Goal: Transaction & Acquisition: Book appointment/travel/reservation

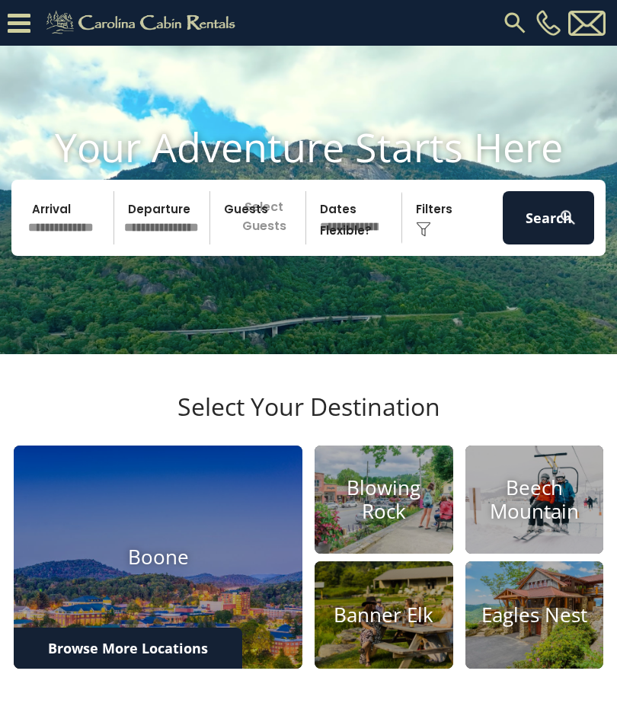
click at [531, 523] on h4 "Beech Mountain" at bounding box center [534, 499] width 139 height 47
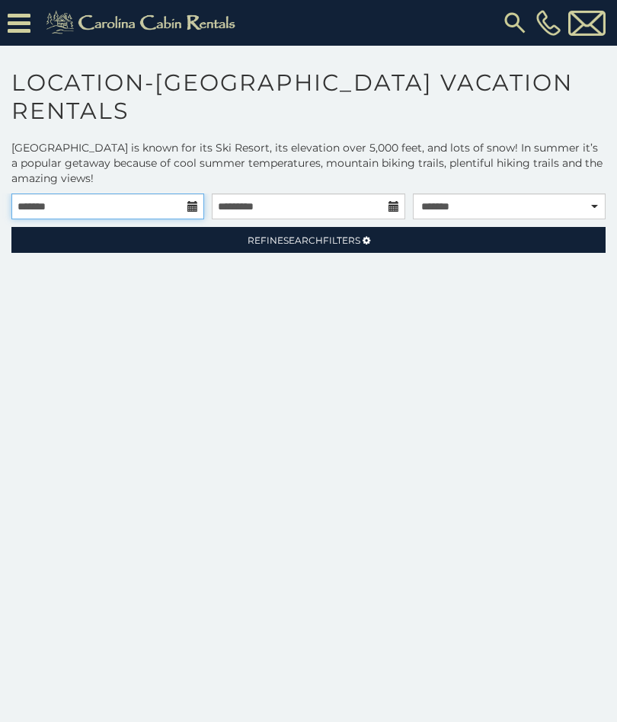
click at [170, 207] on input "text" at bounding box center [107, 206] width 193 height 26
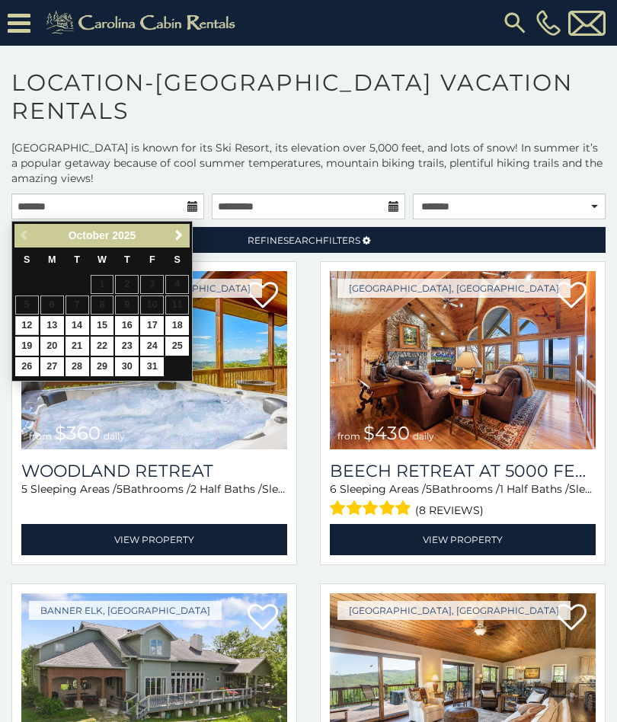
click at [180, 241] on span "Next" at bounding box center [179, 235] width 12 height 12
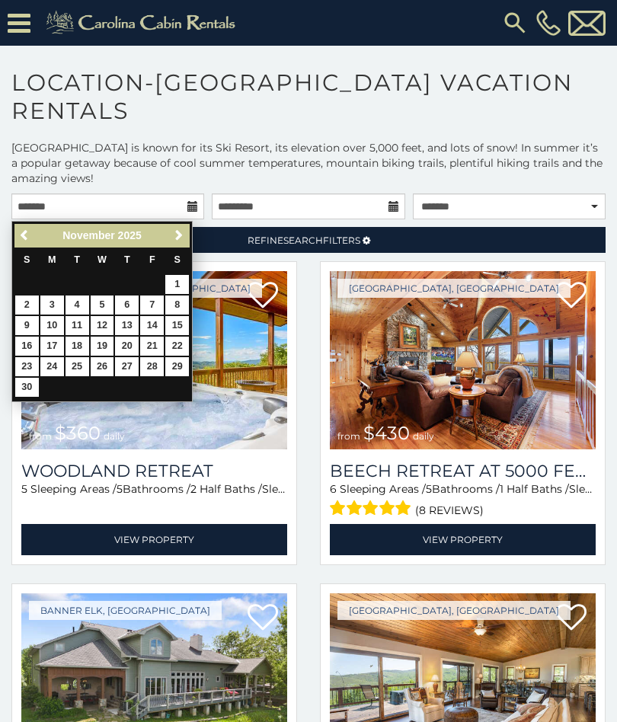
click at [175, 237] on span "Next" at bounding box center [179, 235] width 12 height 12
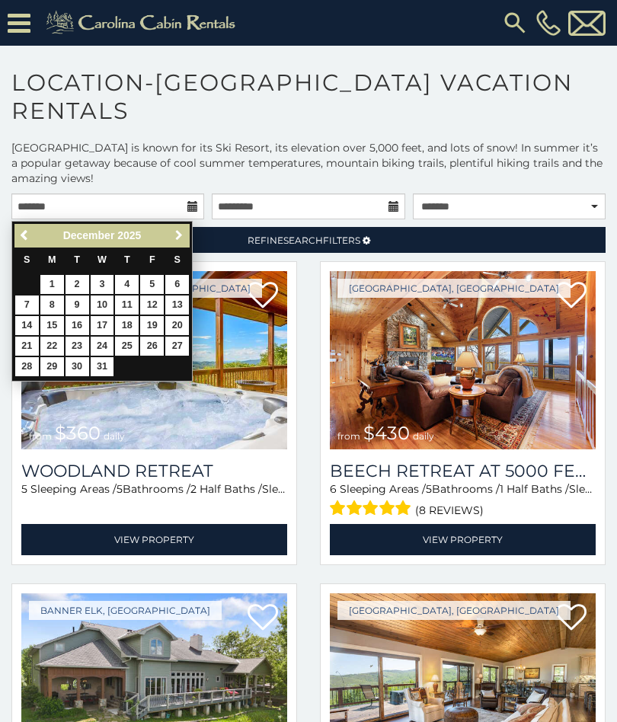
click at [177, 237] on span "Next" at bounding box center [179, 235] width 12 height 12
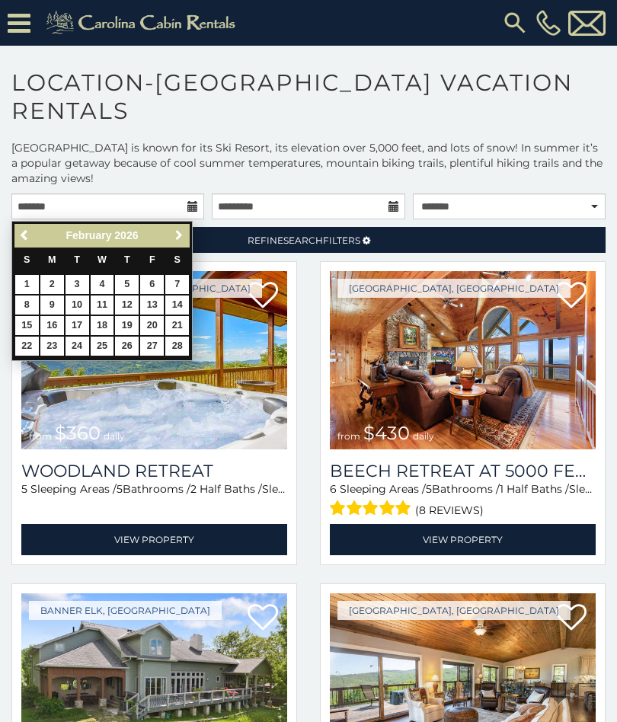
click at [179, 234] on span "Next" at bounding box center [179, 235] width 12 height 12
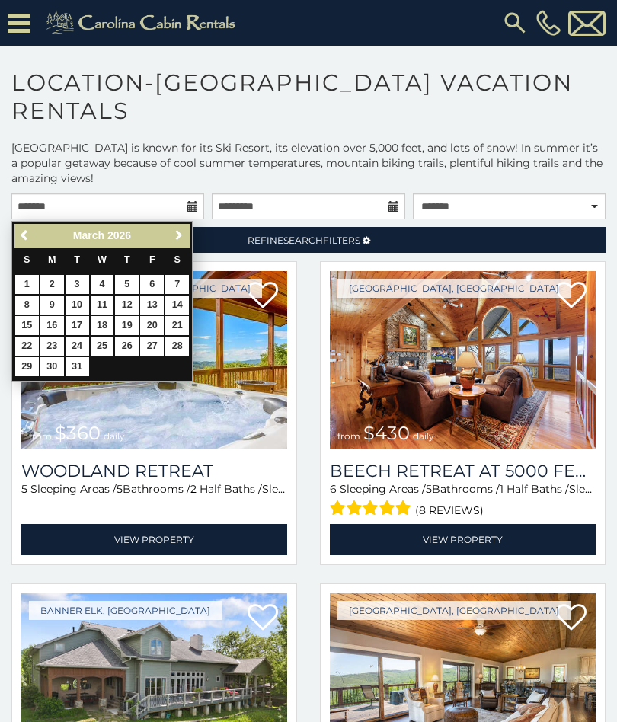
click at [181, 237] on span "Next" at bounding box center [179, 235] width 12 height 12
click at [181, 235] on span "Next" at bounding box center [179, 235] width 12 height 12
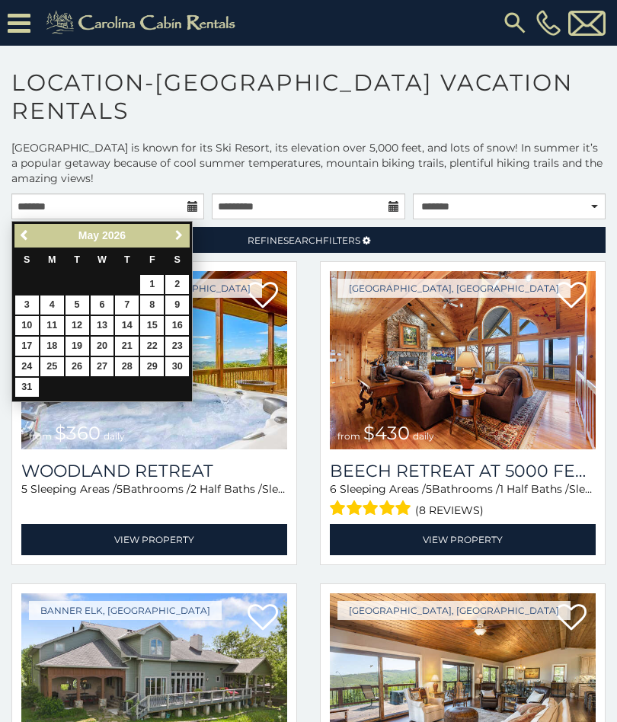
click at [187, 241] on link "Next" at bounding box center [178, 235] width 19 height 19
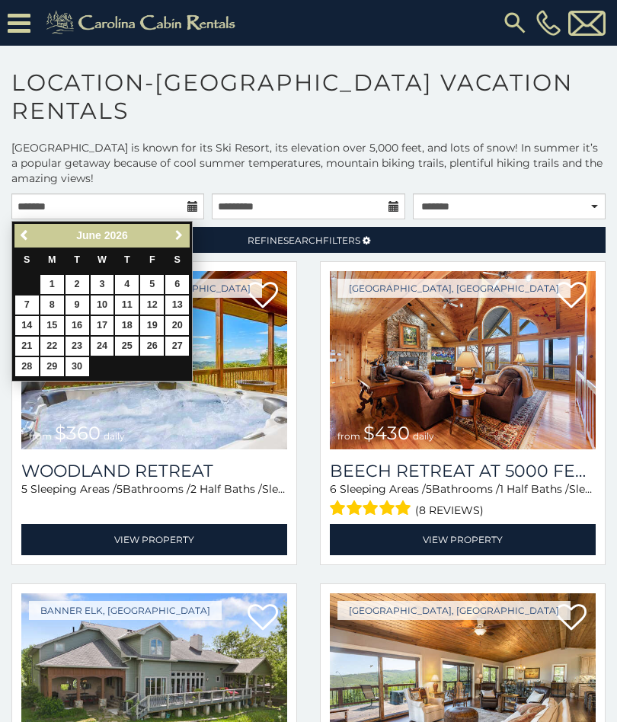
click at [176, 243] on link "Next" at bounding box center [178, 235] width 19 height 19
click at [30, 366] on link "26" at bounding box center [27, 366] width 24 height 19
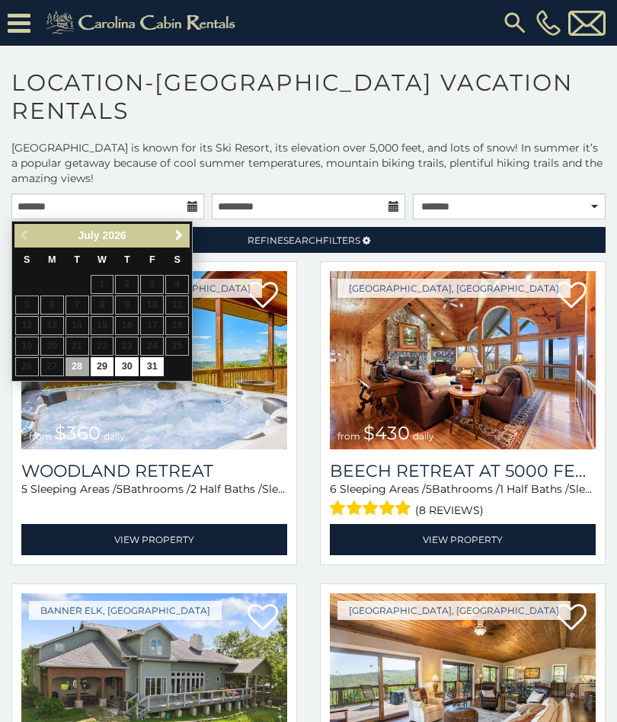
type input "**********"
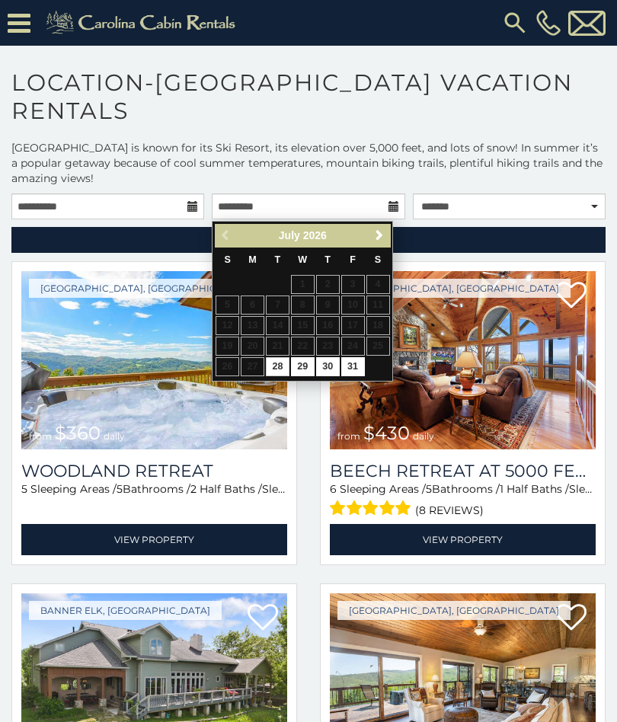
click at [376, 239] on span "Next" at bounding box center [379, 235] width 12 height 12
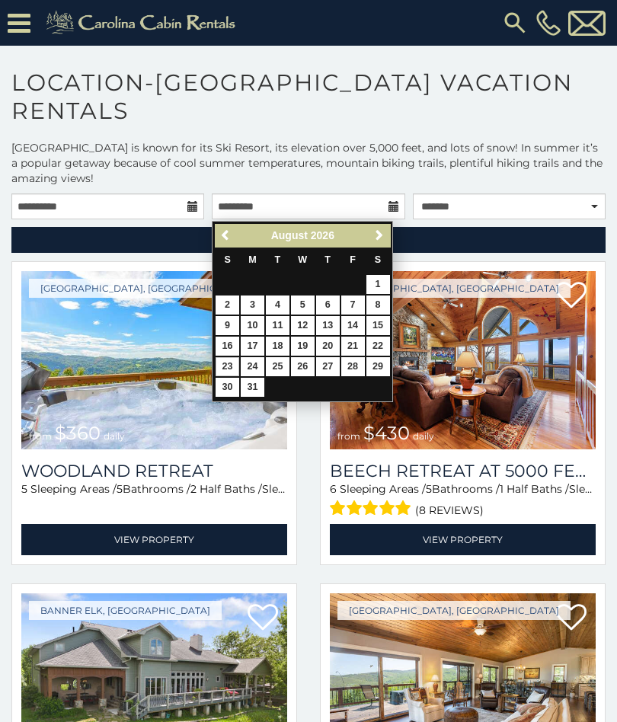
click at [229, 365] on link "23" at bounding box center [227, 366] width 24 height 19
type input "**********"
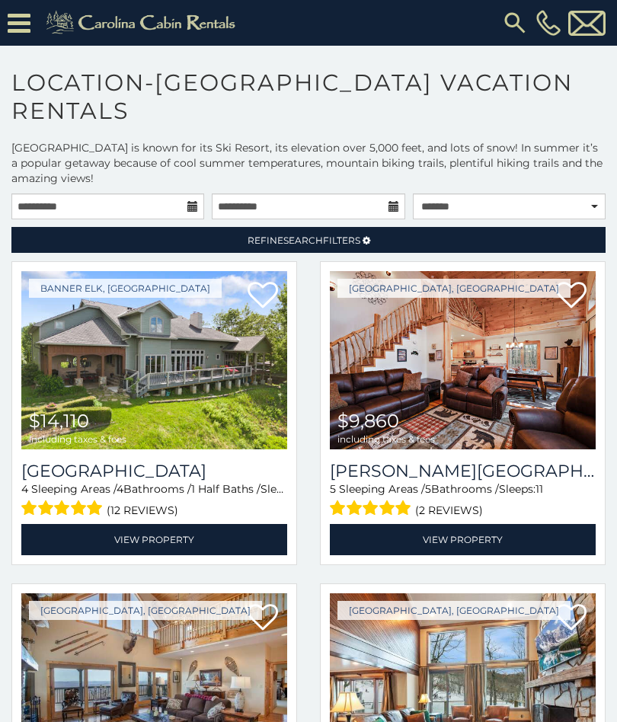
click at [503, 441] on img at bounding box center [463, 360] width 266 height 178
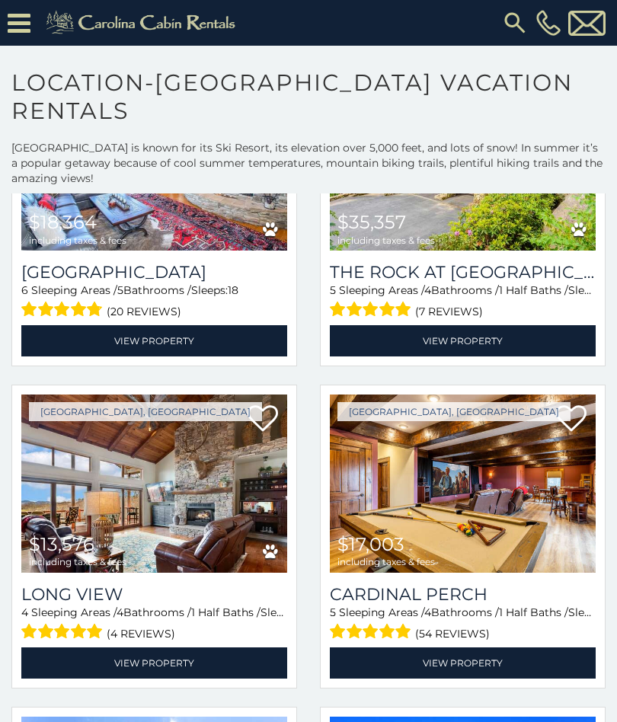
scroll to position [1488, 0]
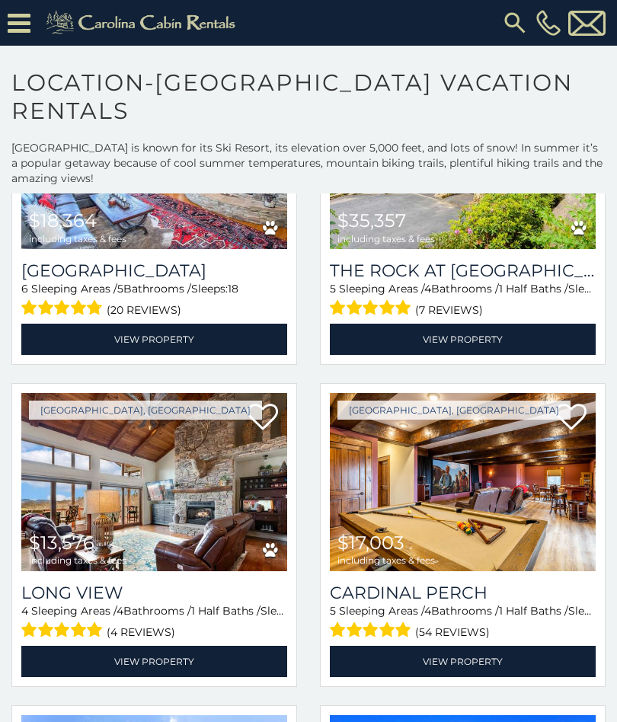
click at [417, 526] on img at bounding box center [463, 482] width 266 height 178
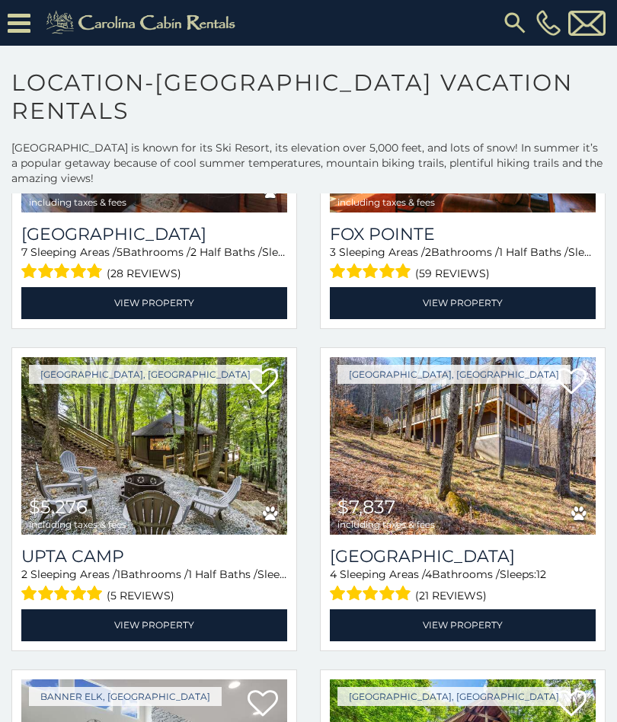
scroll to position [3785, 0]
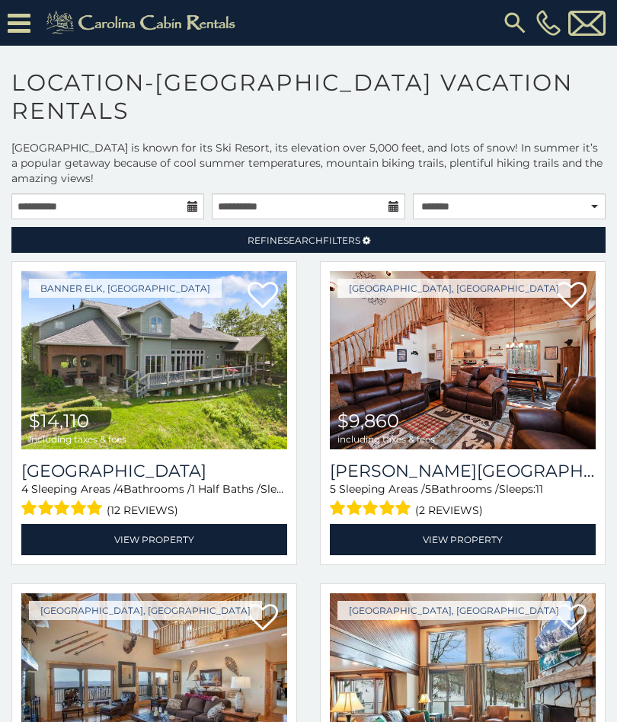
click at [335, 252] on link "Refine Search Filters" at bounding box center [308, 240] width 594 height 26
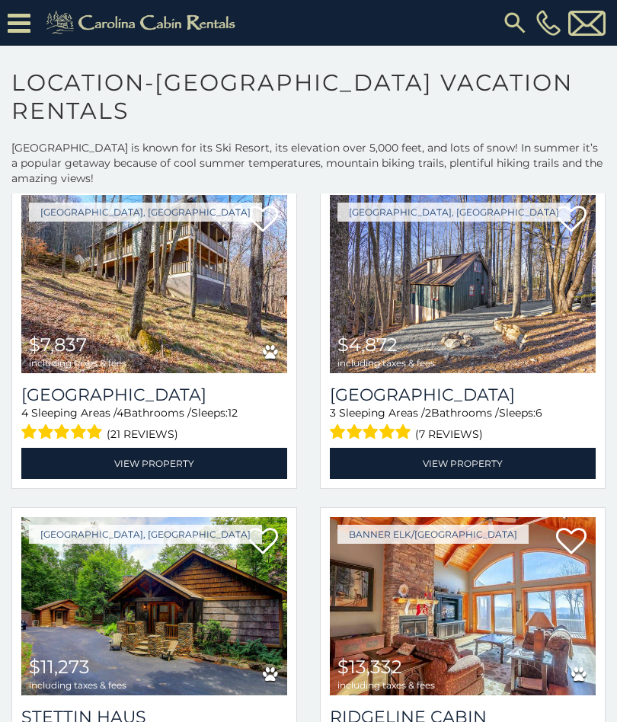
scroll to position [1608, 0]
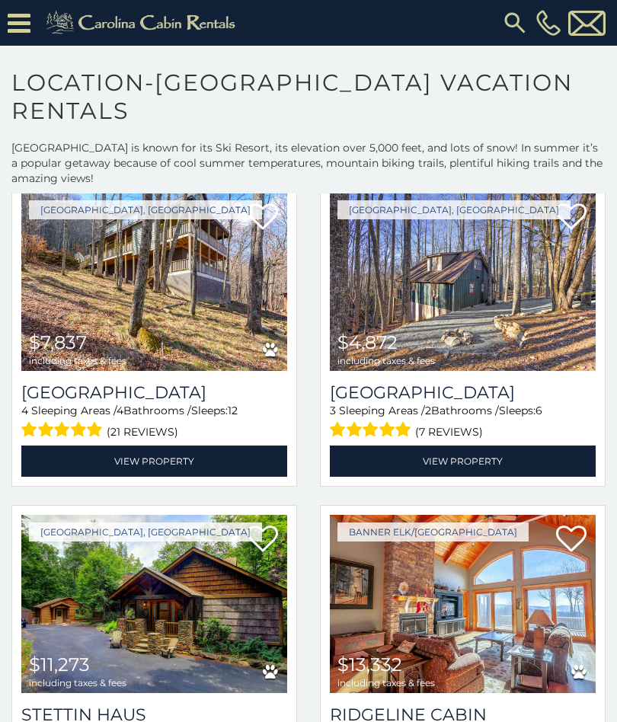
click at [514, 308] on img at bounding box center [463, 282] width 266 height 178
click at [486, 327] on img at bounding box center [463, 282] width 266 height 178
click at [490, 445] on link "View Property" at bounding box center [463, 460] width 266 height 31
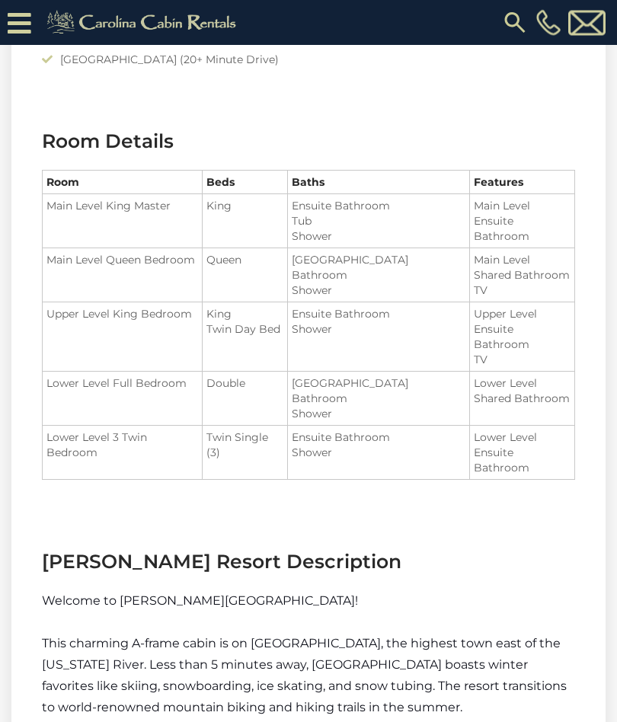
scroll to position [1704, 0]
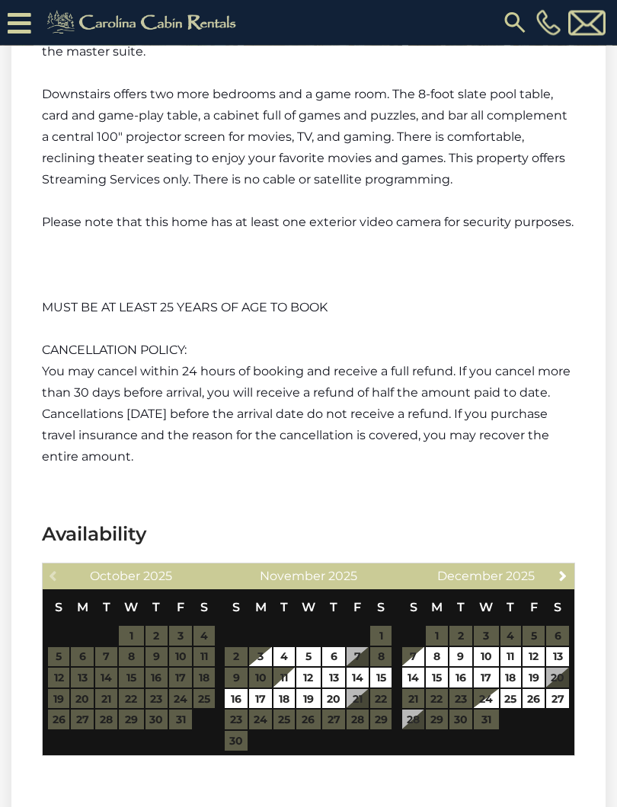
scroll to position [2709, 0]
click at [559, 578] on span "Next" at bounding box center [562, 575] width 12 height 12
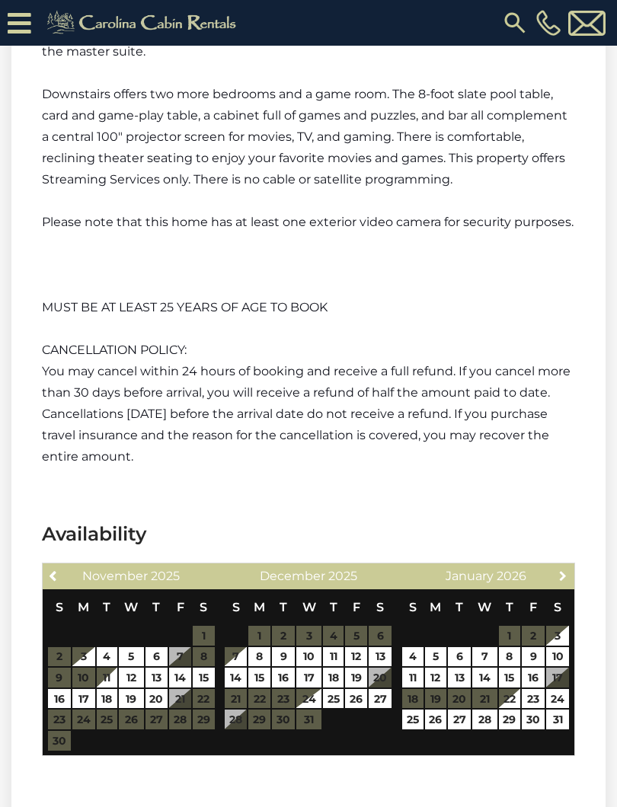
click at [562, 572] on span "Next" at bounding box center [562, 575] width 12 height 12
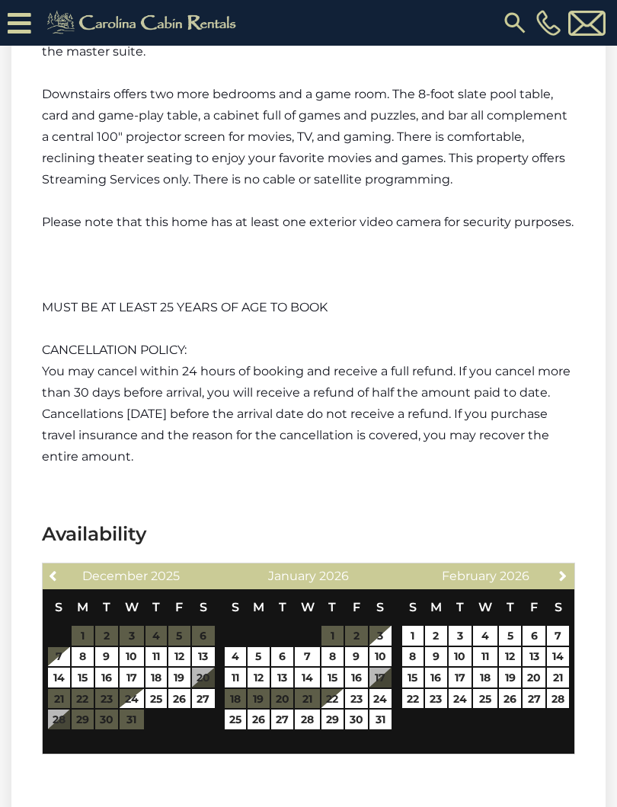
click at [559, 569] on span "Next" at bounding box center [562, 575] width 12 height 12
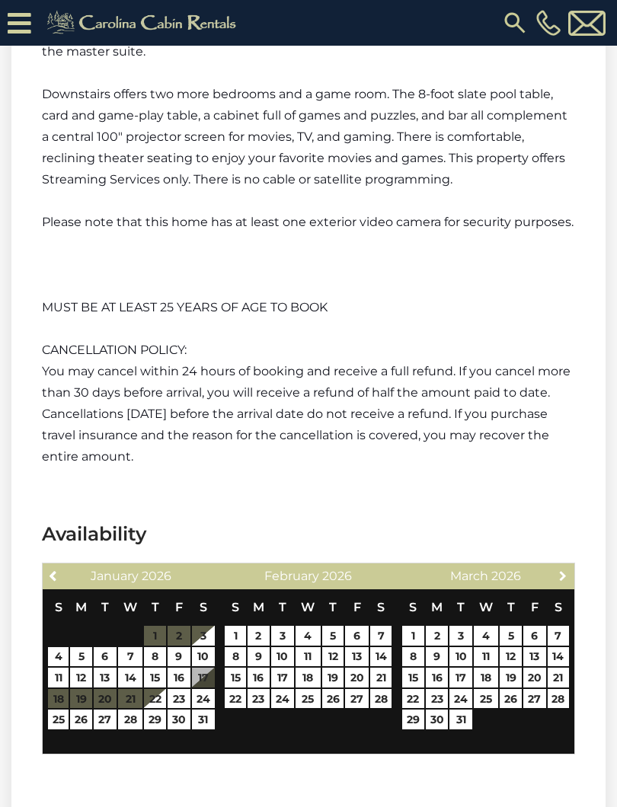
click at [563, 567] on link "Next" at bounding box center [562, 575] width 19 height 19
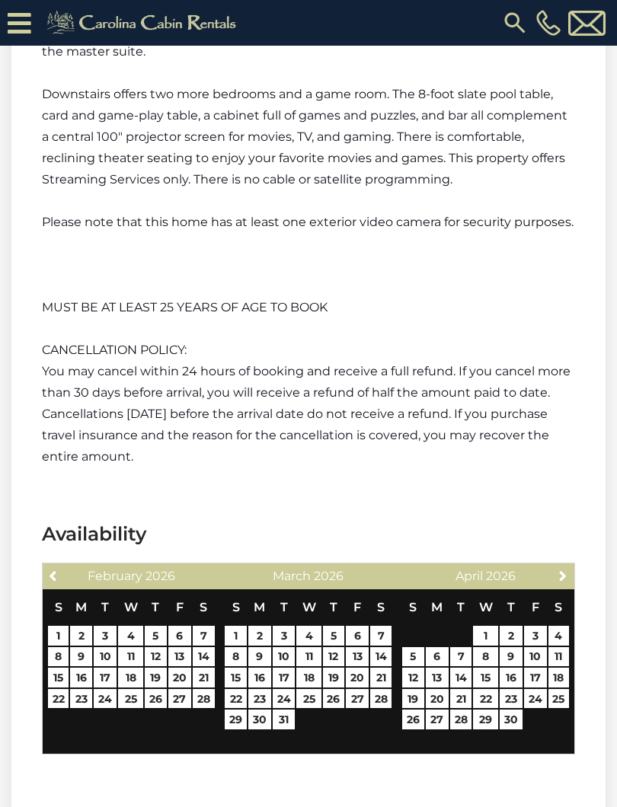
click at [568, 570] on span "Next" at bounding box center [562, 575] width 12 height 12
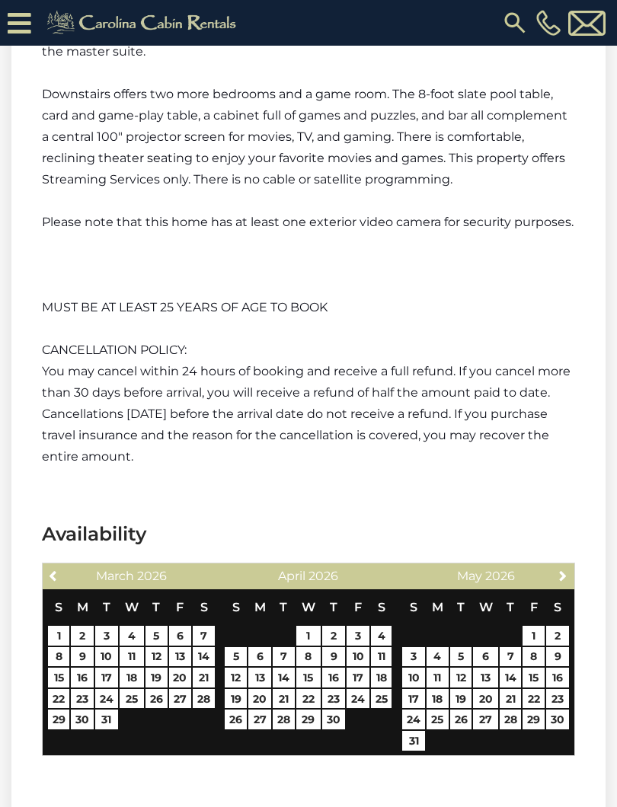
click at [569, 577] on link "Next" at bounding box center [562, 575] width 19 height 19
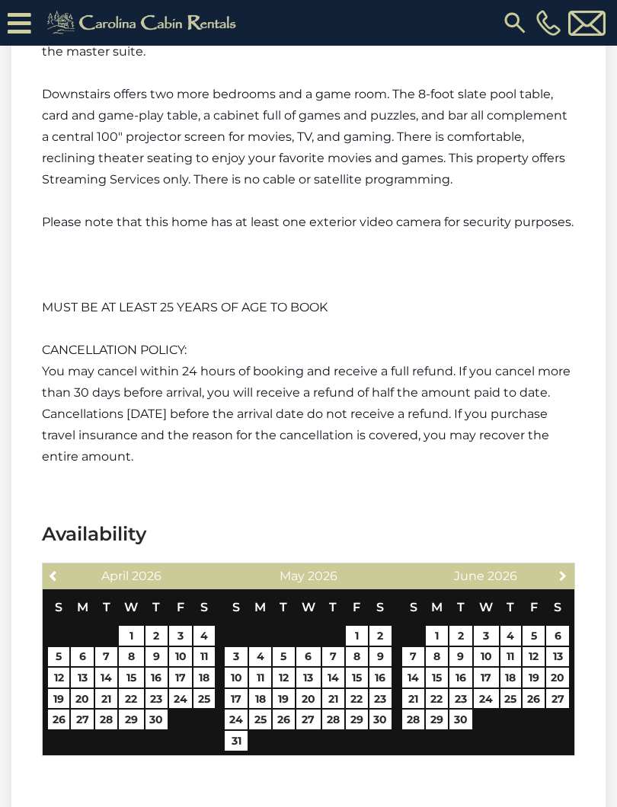
click at [563, 566] on link "Next" at bounding box center [562, 575] width 19 height 19
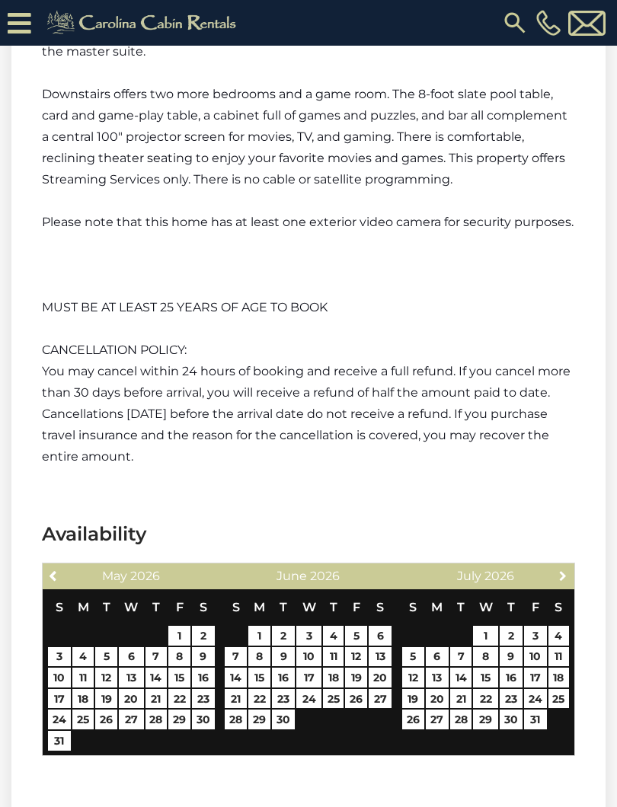
click at [568, 570] on span "Next" at bounding box center [562, 575] width 12 height 12
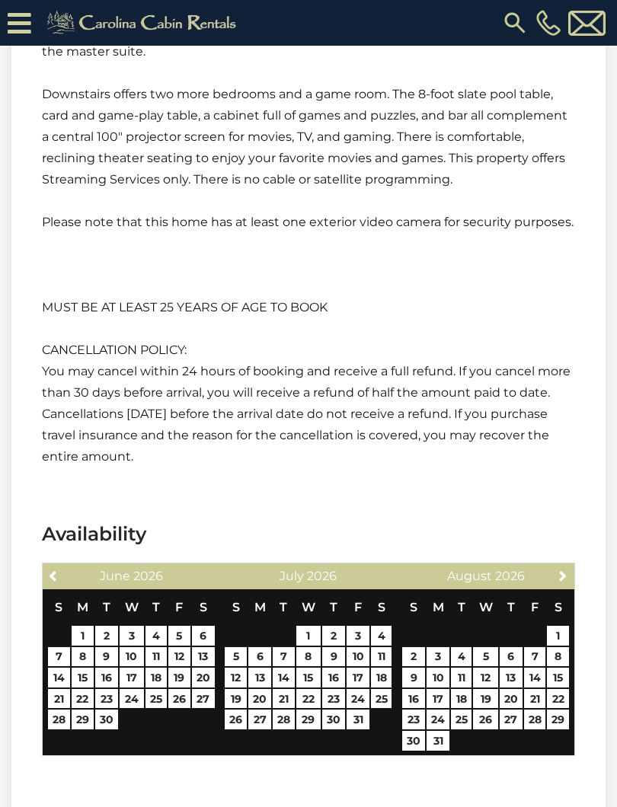
click at [568, 578] on span "Next" at bounding box center [562, 575] width 12 height 12
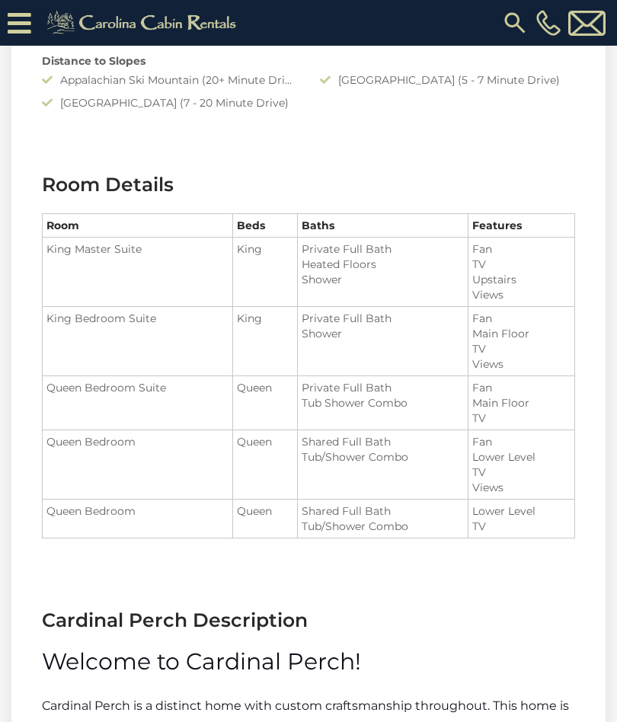
scroll to position [1735, 0]
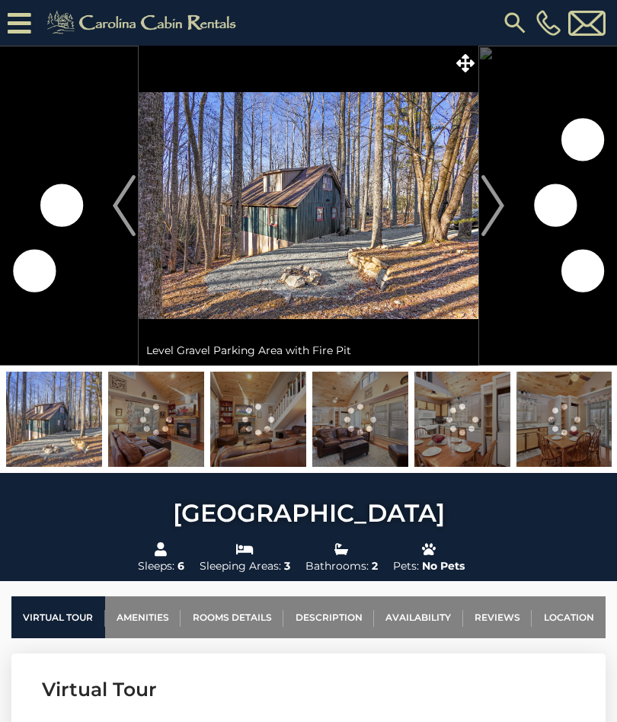
click at [481, 202] on img "Next" at bounding box center [492, 205] width 23 height 61
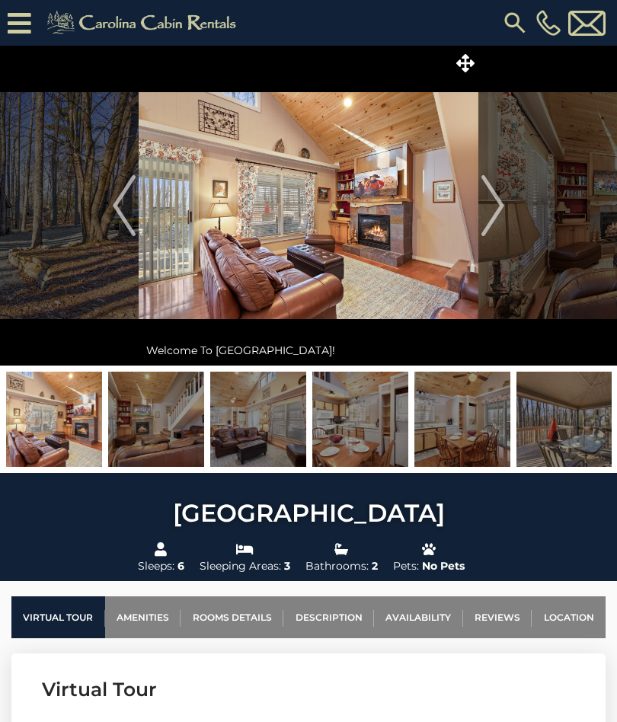
click at [504, 202] on img "Next" at bounding box center [492, 205] width 23 height 61
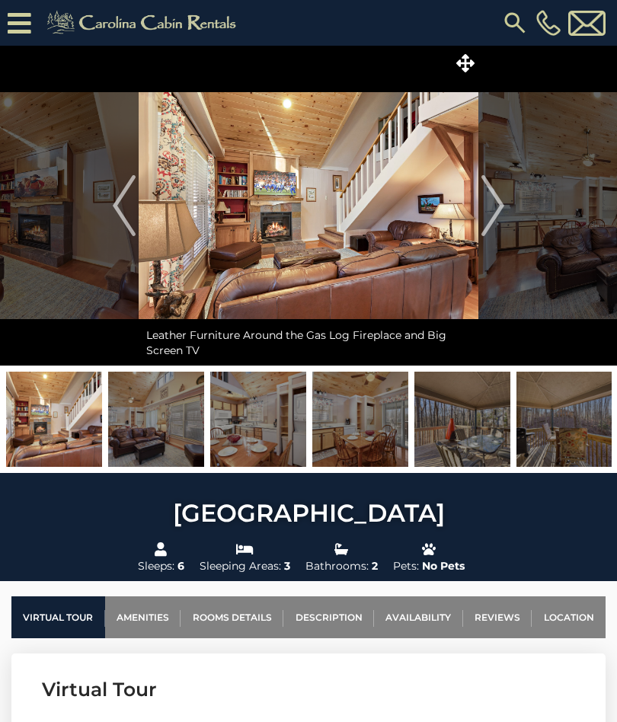
click at [499, 207] on img "Next" at bounding box center [492, 205] width 23 height 61
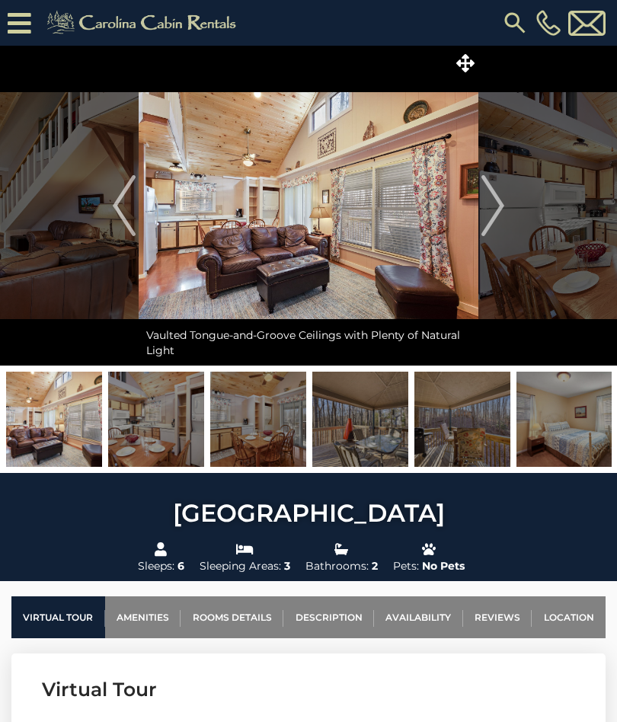
click at [501, 202] on img "Next" at bounding box center [492, 205] width 23 height 61
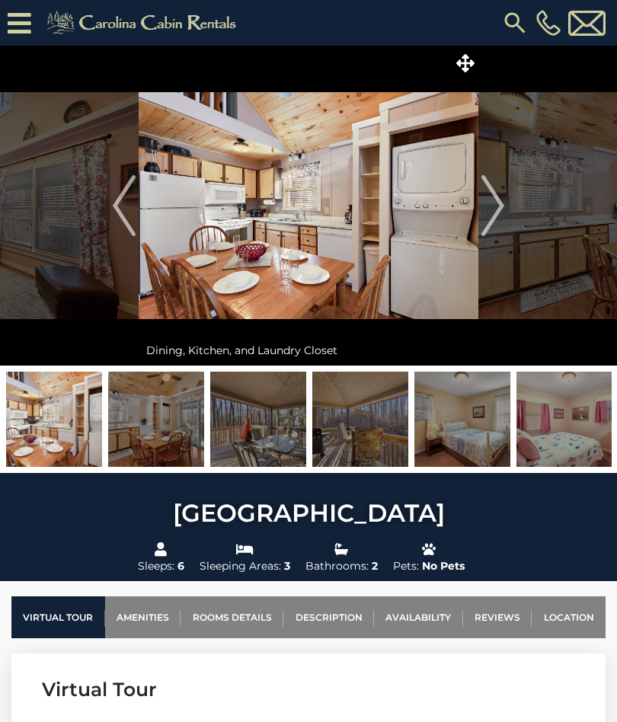
click at [496, 209] on img "Next" at bounding box center [492, 205] width 23 height 61
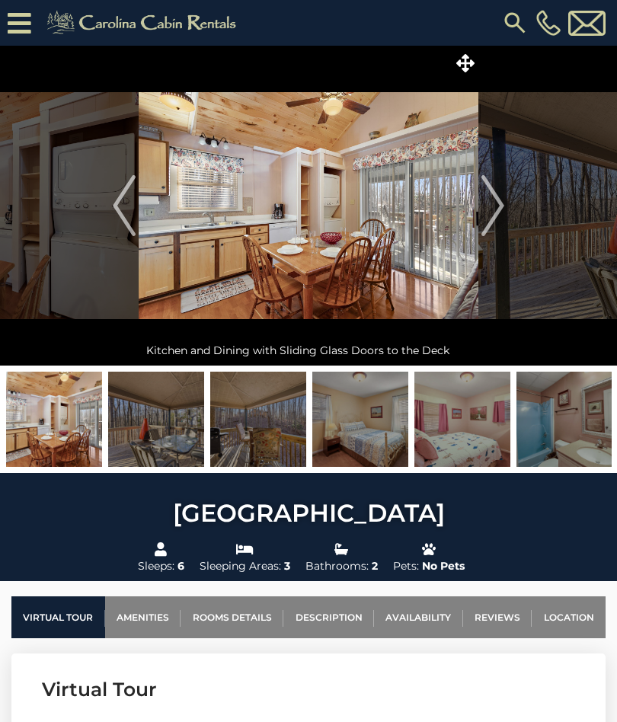
click at [494, 198] on img "Next" at bounding box center [492, 205] width 23 height 61
